Goal: Information Seeking & Learning: Understand process/instructions

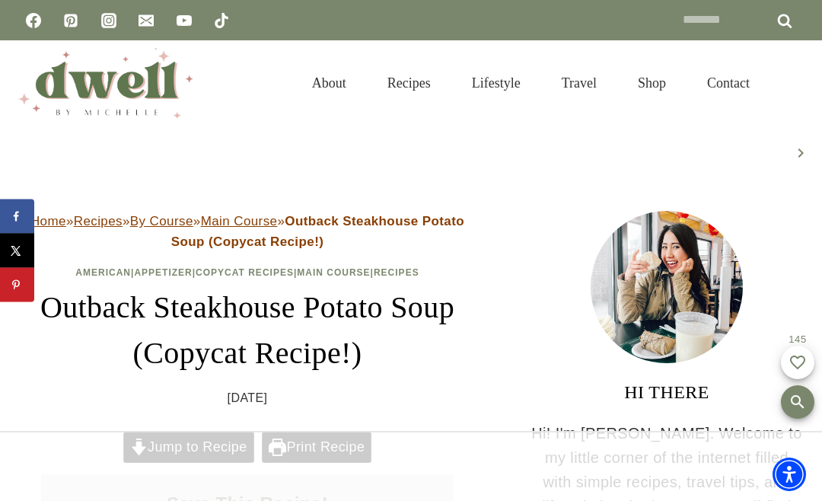
scroll to position [37, 0]
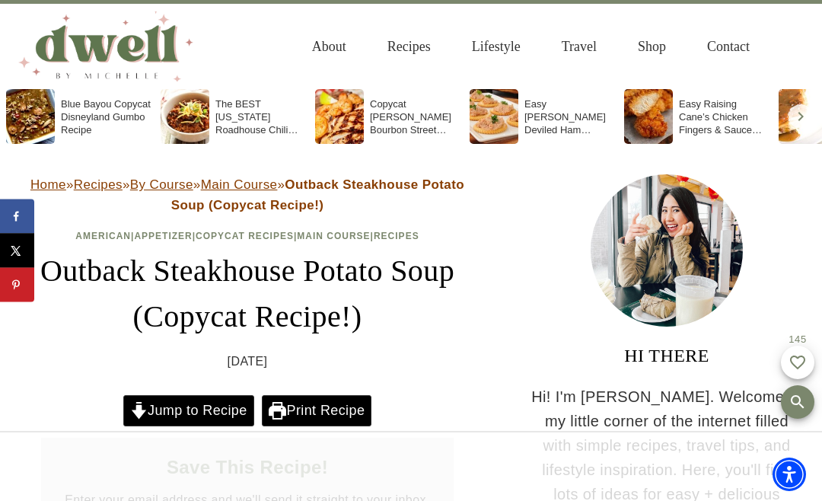
click at [153, 403] on link "Jump to Recipe" at bounding box center [188, 410] width 131 height 31
